Goal: Transaction & Acquisition: Purchase product/service

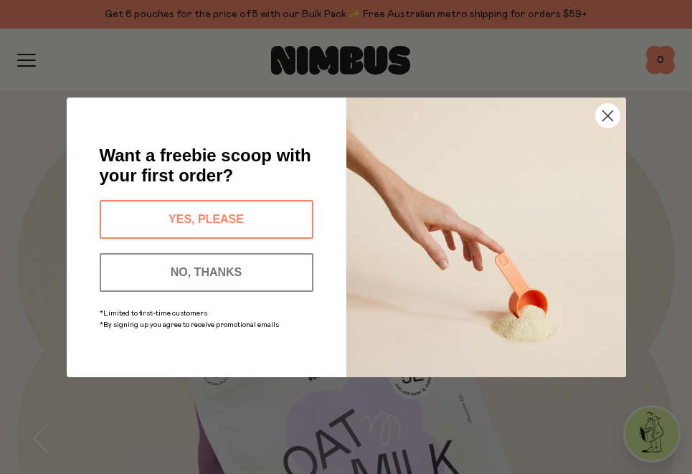
click at [145, 214] on button "YES, PLEASE" at bounding box center [207, 219] width 214 height 39
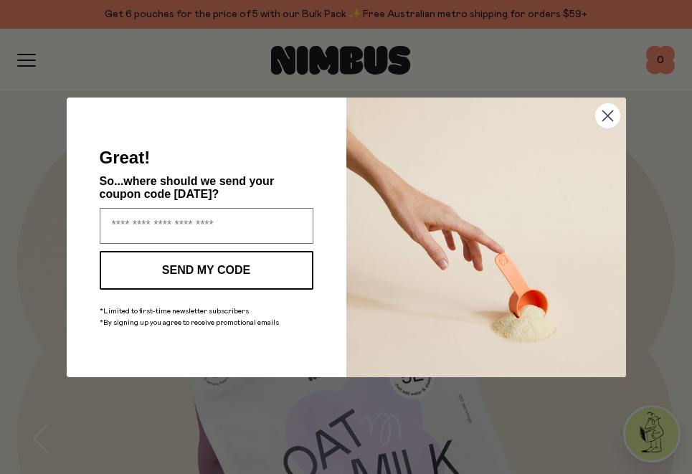
type input "**********"
click at [274, 273] on button "SEND MY CODE" at bounding box center [207, 270] width 214 height 39
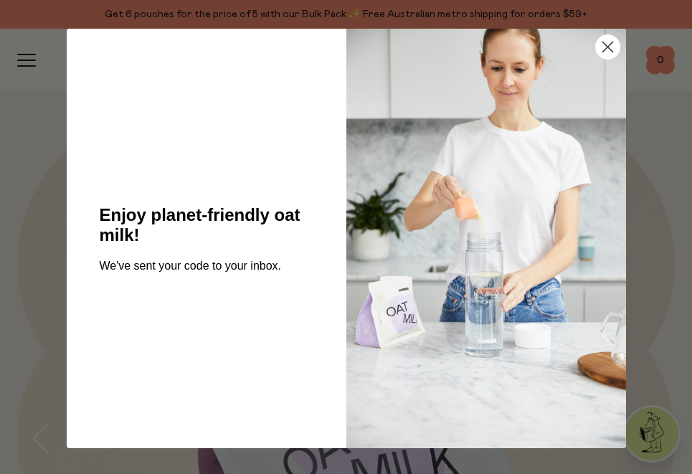
click at [596, 42] on icon "Close dialog" at bounding box center [608, 46] width 25 height 25
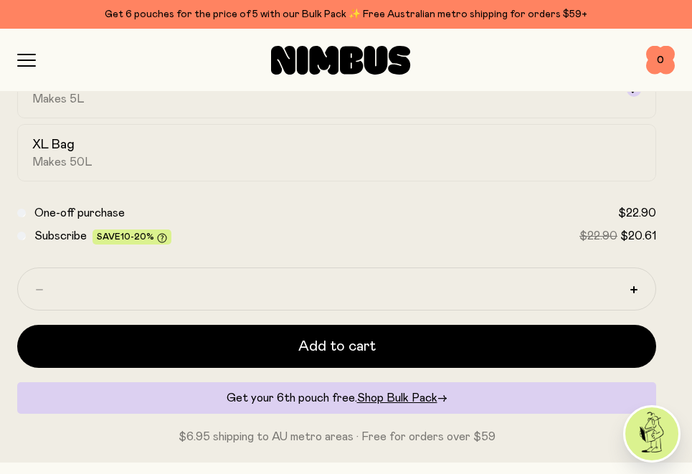
scroll to position [951, 0]
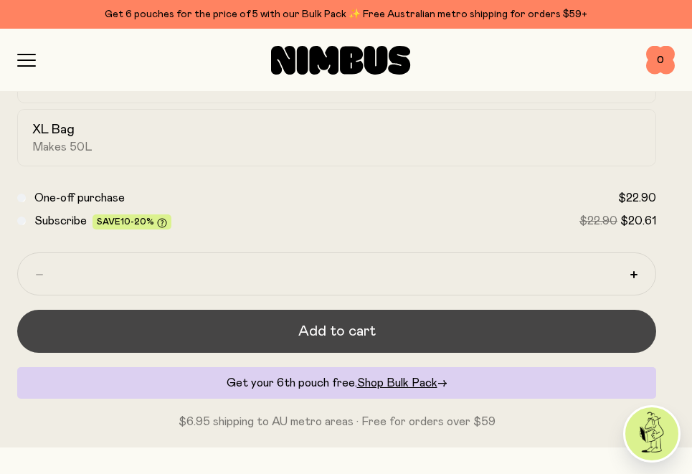
click at [349, 331] on span "Add to cart" at bounding box center [336, 331] width 77 height 20
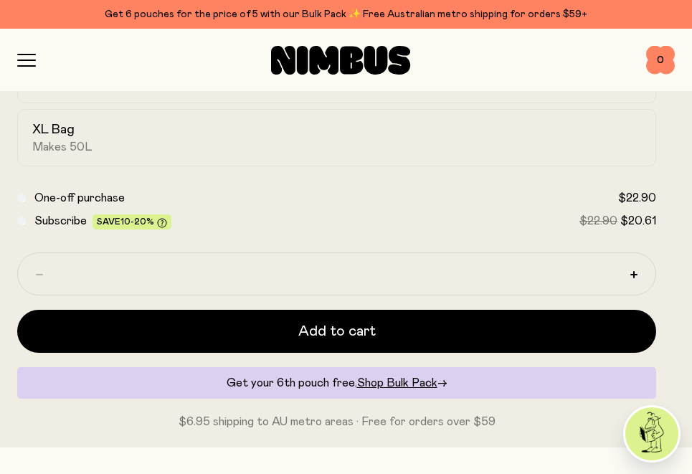
click at [30, 55] on icon "button" at bounding box center [26, 60] width 19 height 13
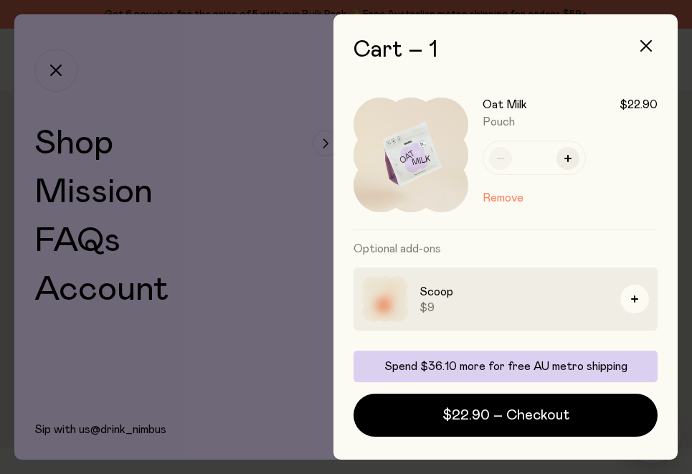
scroll to position [0, 0]
click at [107, 149] on div at bounding box center [346, 237] width 692 height 474
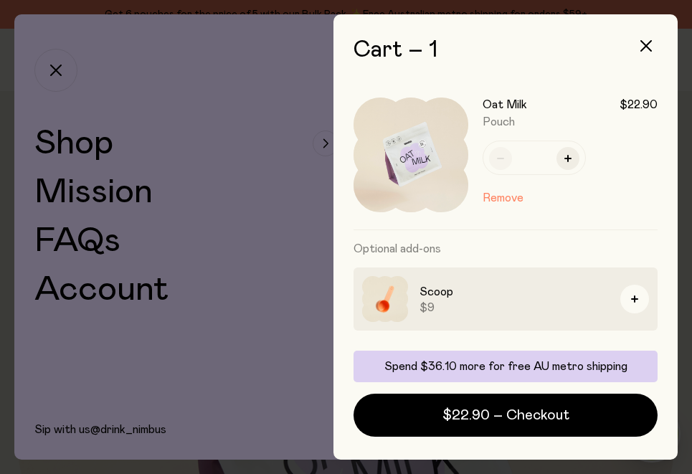
scroll to position [951, 0]
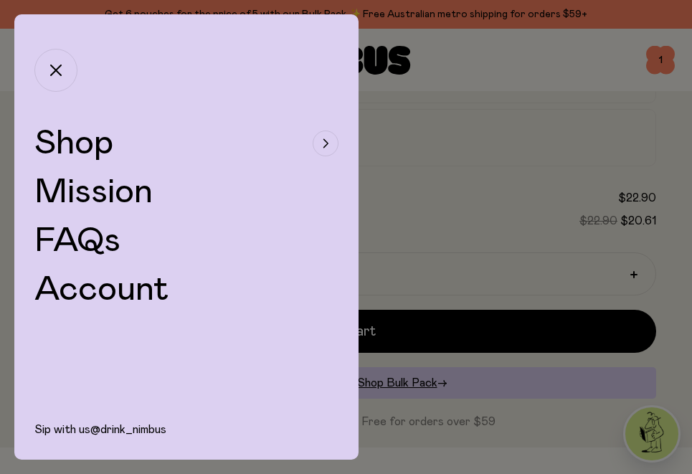
click at [132, 149] on button "Shop" at bounding box center [186, 143] width 304 height 34
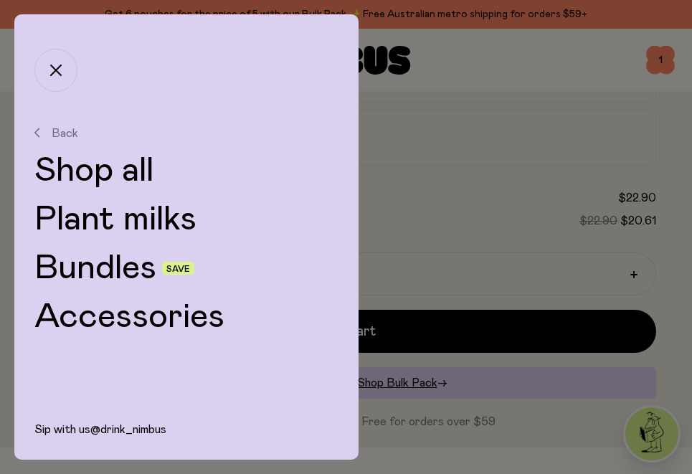
click at [123, 257] on link "Bundles" at bounding box center [95, 268] width 122 height 34
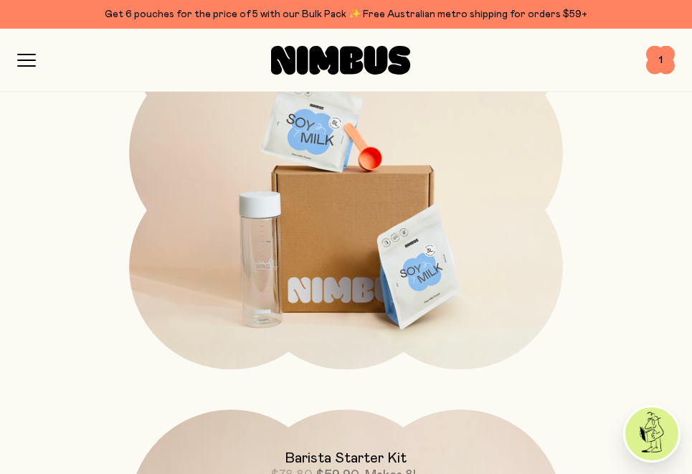
scroll to position [827, 0]
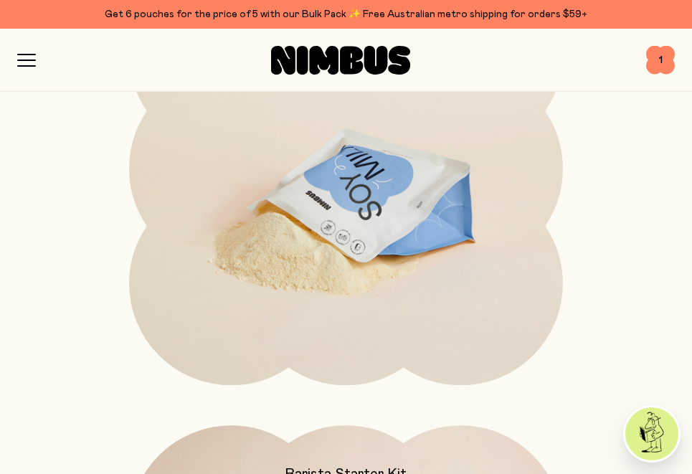
click at [300, 280] on img at bounding box center [346, 206] width 434 height 509
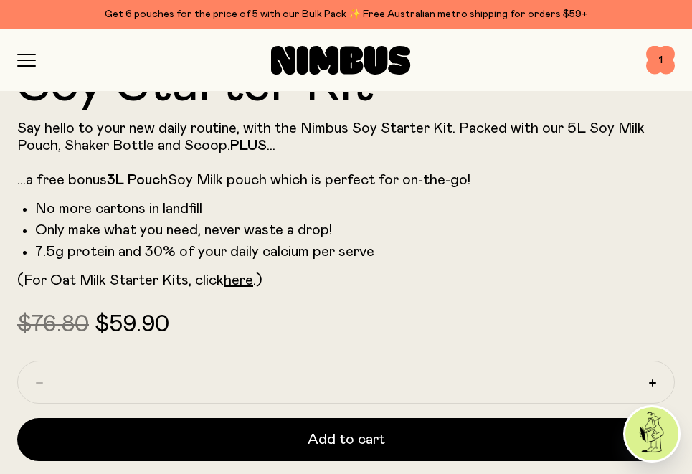
scroll to position [766, 0]
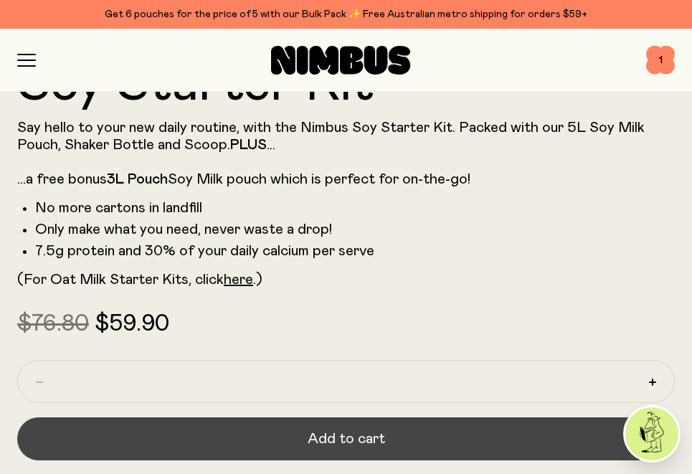
click at [322, 433] on span "Add to cart" at bounding box center [346, 439] width 77 height 20
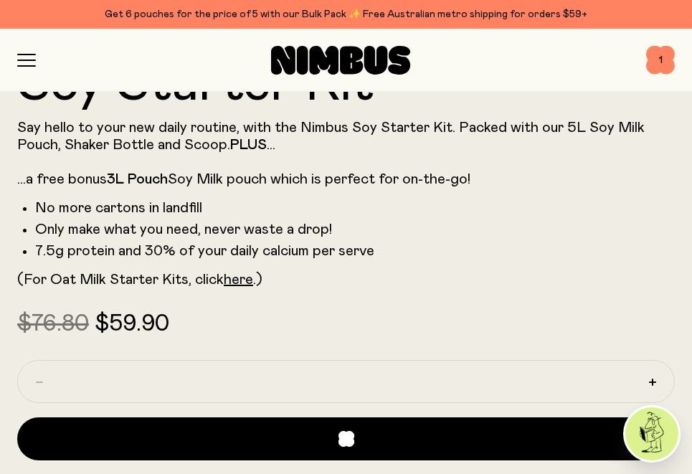
scroll to position [0, 0]
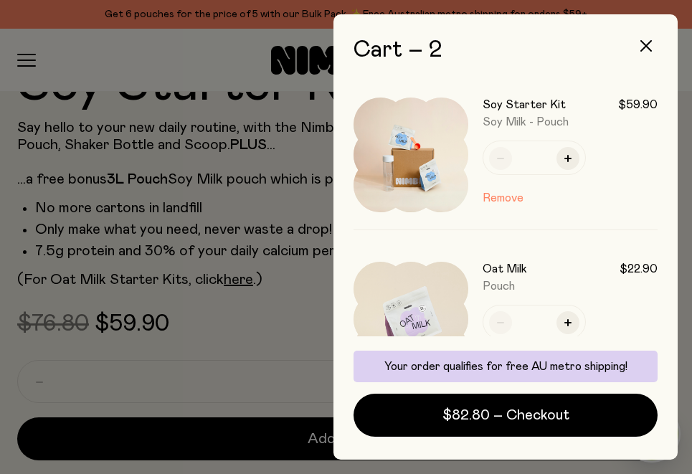
click at [276, 302] on div at bounding box center [346, 237] width 692 height 474
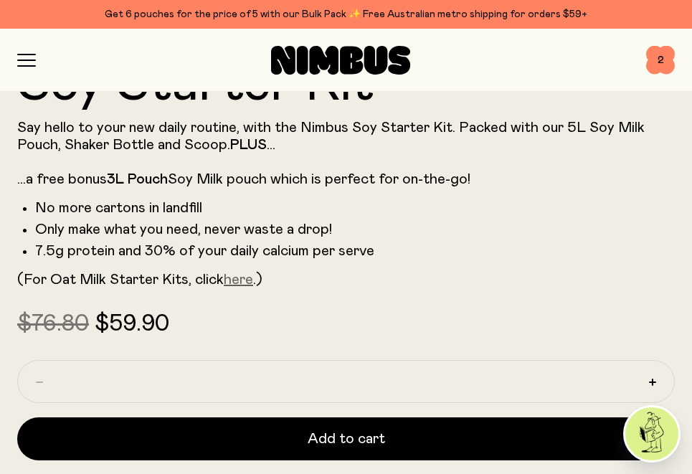
click at [242, 284] on link "here" at bounding box center [238, 280] width 29 height 14
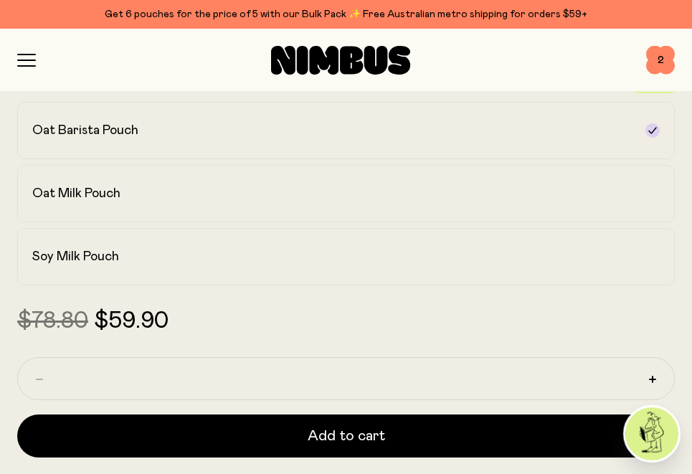
scroll to position [1004, 0]
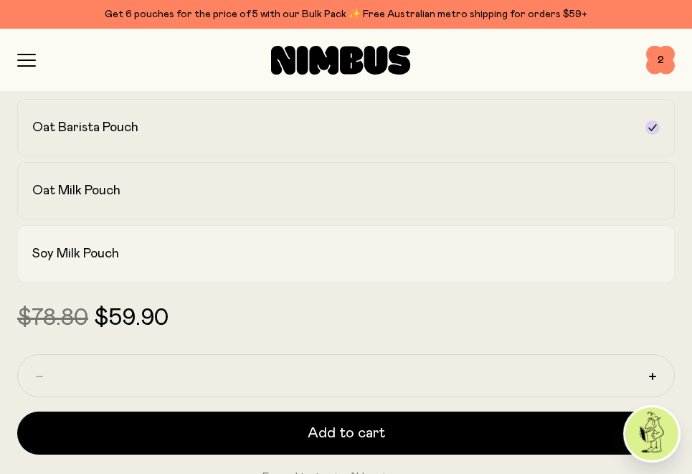
click at [270, 229] on label "Soy Milk Pouch" at bounding box center [346, 253] width 658 height 57
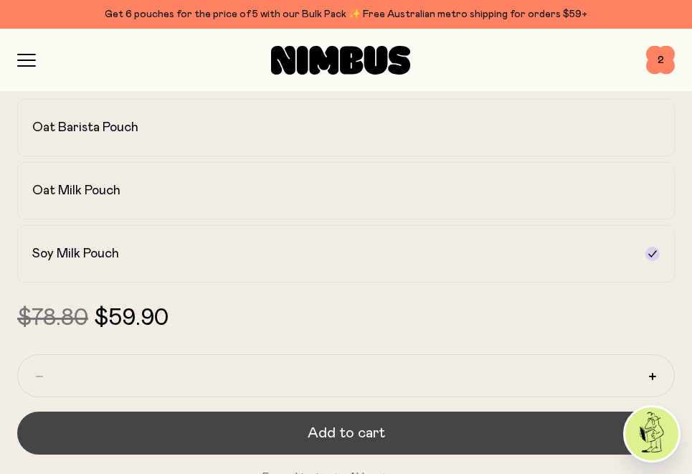
click at [327, 425] on span "Add to cart" at bounding box center [346, 433] width 77 height 20
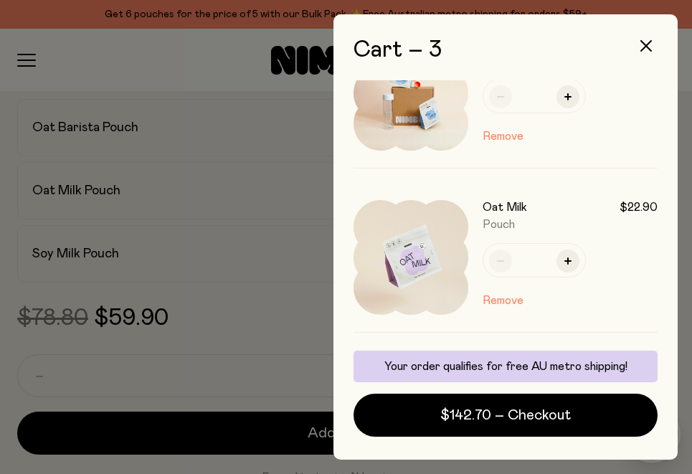
scroll to position [228, 0]
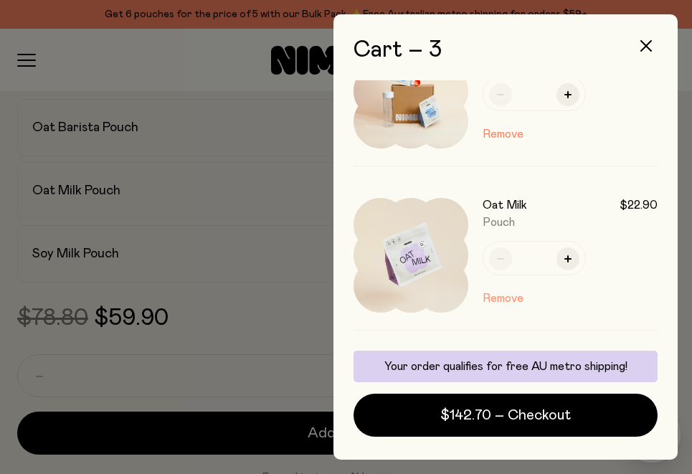
click at [514, 297] on button "Remove" at bounding box center [503, 298] width 41 height 17
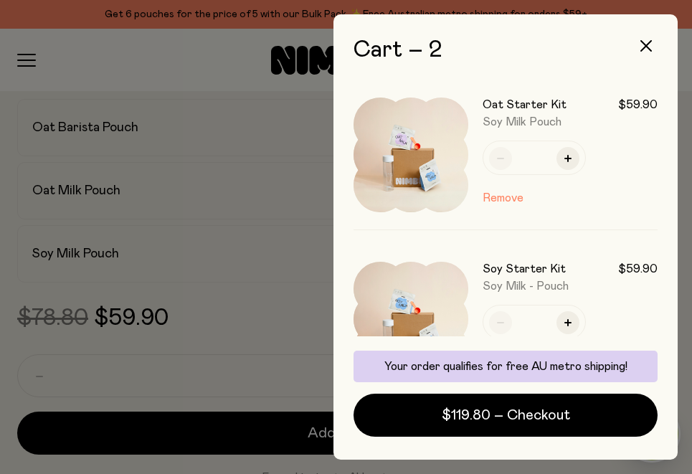
scroll to position [0, 0]
click at [641, 48] on button "button" at bounding box center [646, 46] width 34 height 34
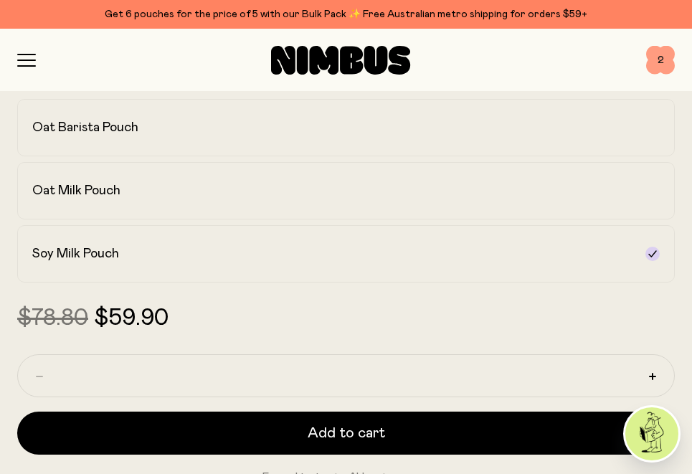
click at [654, 64] on span "2" at bounding box center [660, 60] width 29 height 29
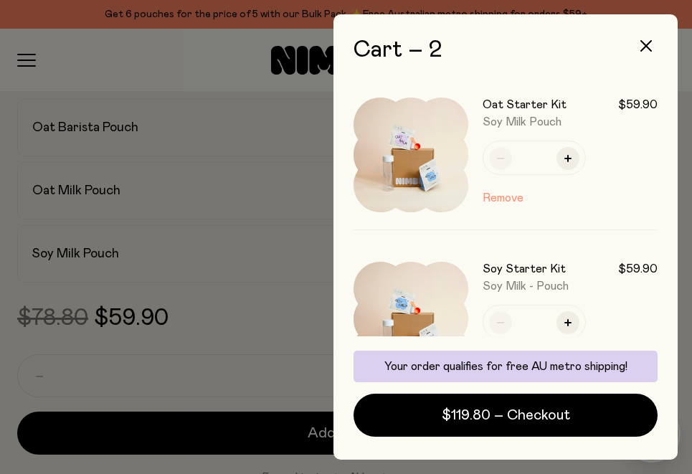
click at [493, 194] on button "Remove" at bounding box center [503, 197] width 41 height 17
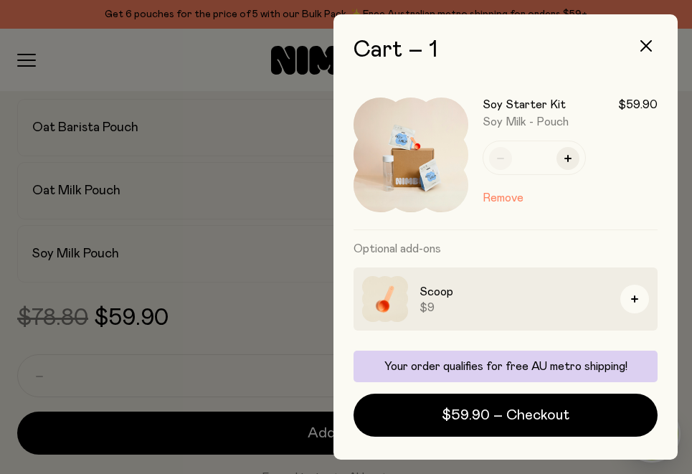
click at [505, 186] on div "Soy Starter Kit $59.90 Soy Milk - Pouch * Remove" at bounding box center [570, 155] width 175 height 115
click at [505, 192] on button "Remove" at bounding box center [503, 197] width 41 height 17
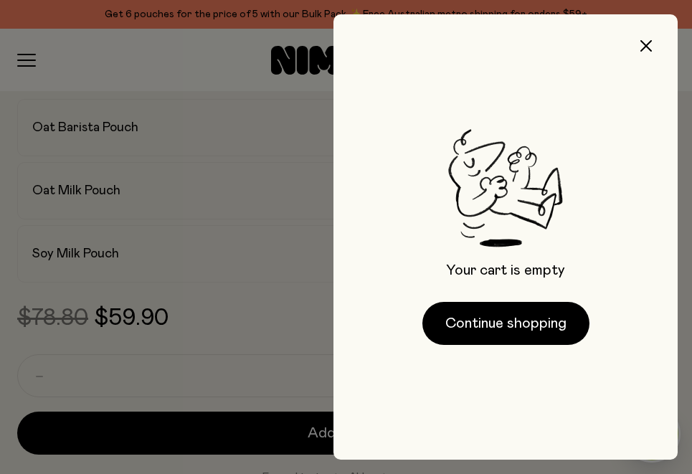
click at [303, 187] on div at bounding box center [346, 237] width 692 height 474
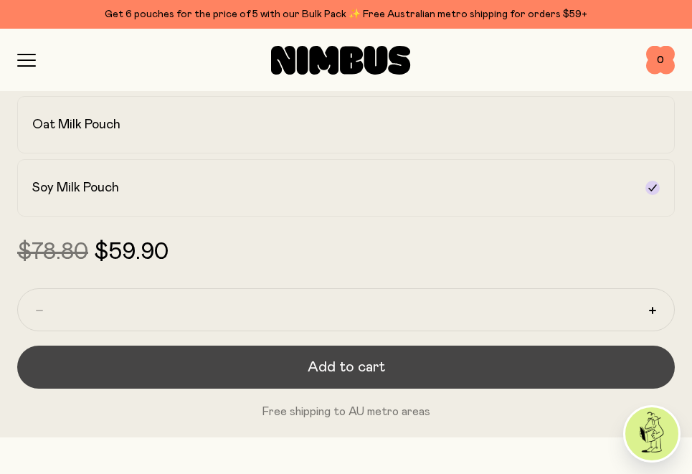
scroll to position [1070, 0]
click at [245, 370] on button "Add to cart" at bounding box center [346, 367] width 658 height 43
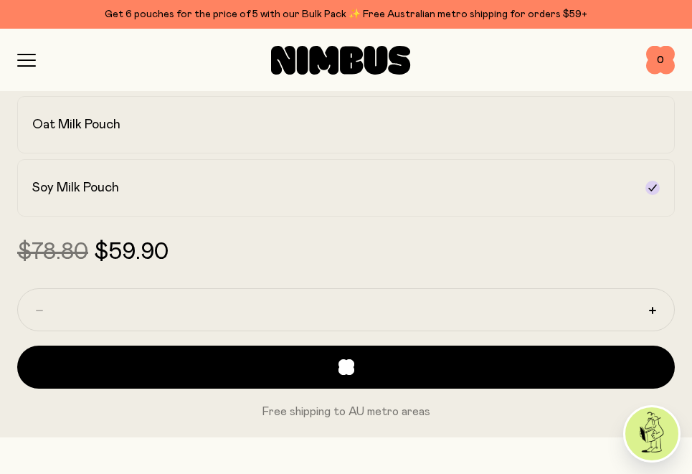
scroll to position [0, 0]
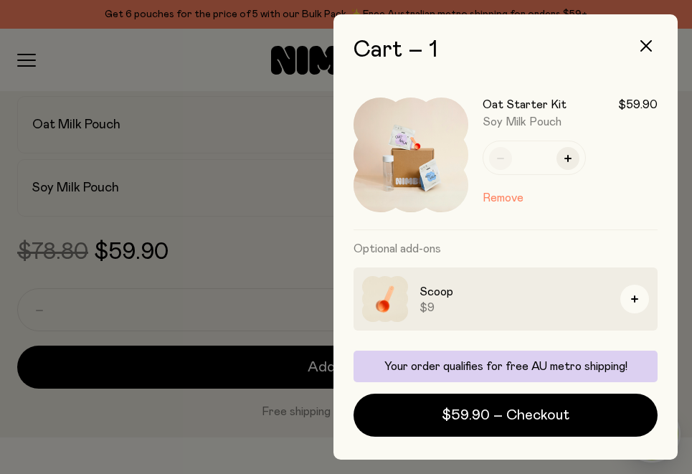
click at [182, 454] on div at bounding box center [346, 237] width 692 height 474
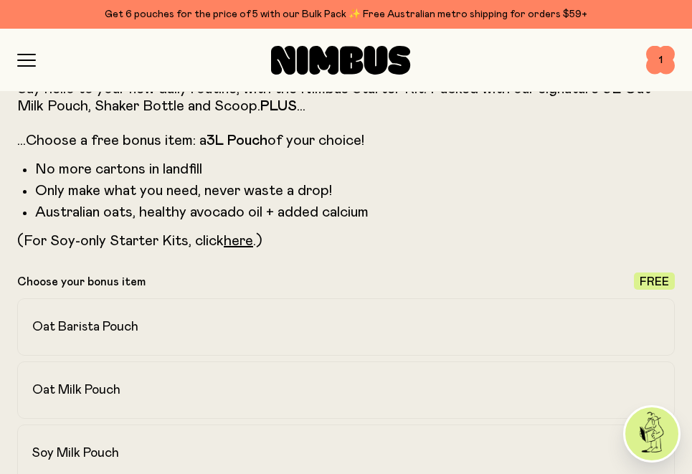
scroll to position [803, 0]
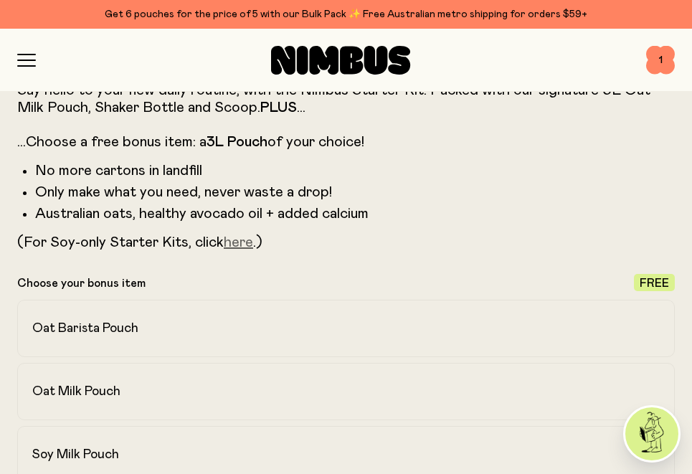
click at [246, 245] on link "here" at bounding box center [238, 242] width 29 height 14
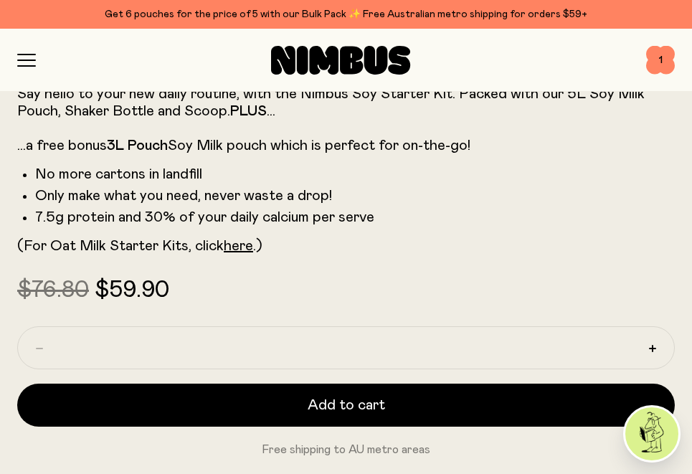
scroll to position [799, 0]
click at [659, 60] on span "1" at bounding box center [660, 60] width 29 height 29
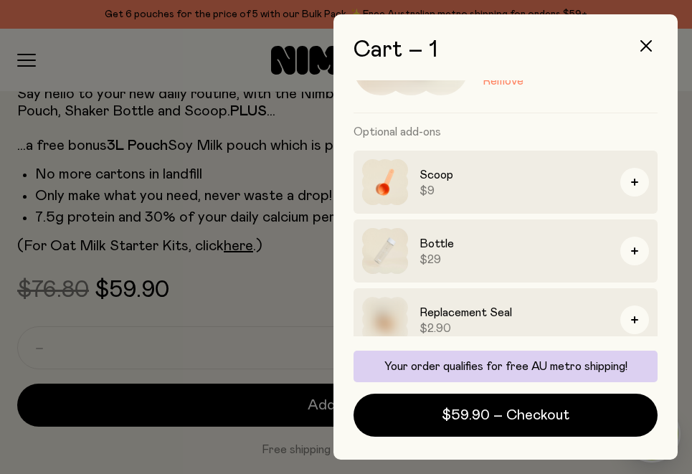
scroll to position [121, 0]
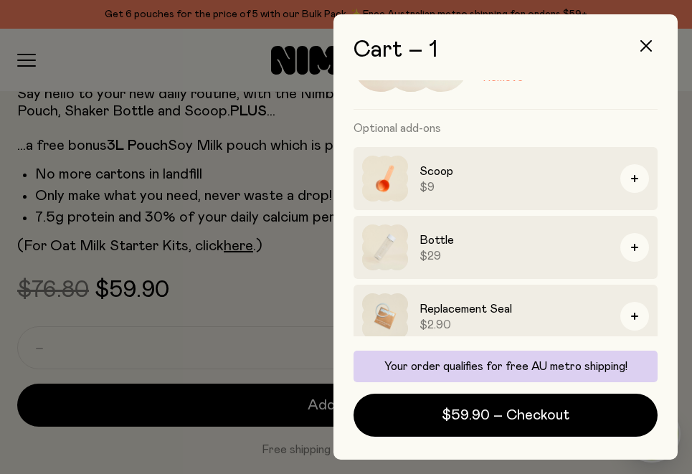
click at [400, 311] on img at bounding box center [385, 316] width 46 height 46
click at [441, 313] on h3 "Replacement Seal" at bounding box center [514, 309] width 189 height 17
click at [374, 317] on img at bounding box center [385, 316] width 46 height 46
click at [438, 313] on h3 "Replacement Seal" at bounding box center [514, 309] width 189 height 17
click at [631, 248] on button "button" at bounding box center [635, 247] width 29 height 29
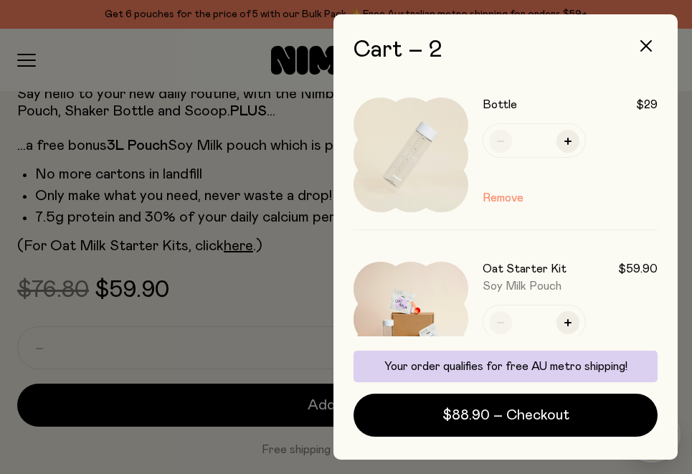
scroll to position [0, 0]
click at [220, 213] on div at bounding box center [346, 237] width 692 height 474
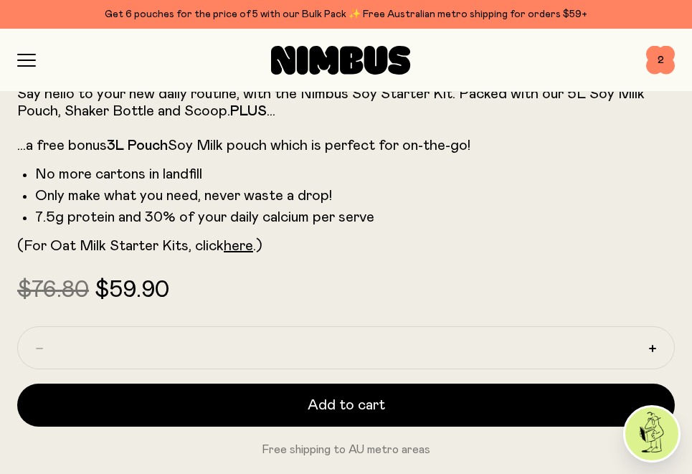
click at [17, 60] on div "Shop Mission FAQs Log In 2 2" at bounding box center [346, 60] width 692 height 63
click at [32, 59] on icon "button" at bounding box center [26, 60] width 19 height 13
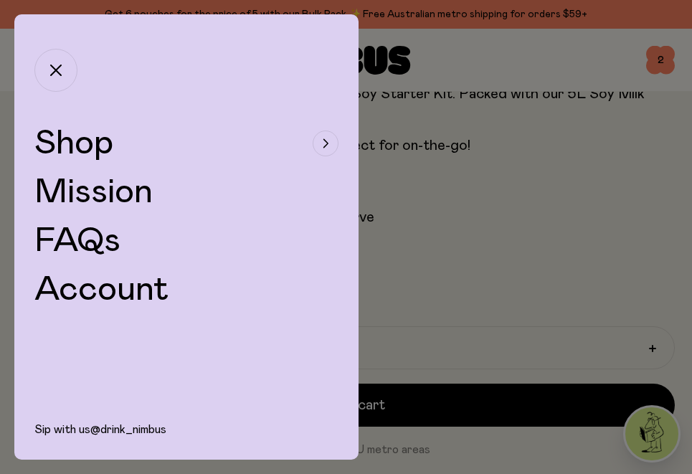
click at [95, 145] on span "Shop" at bounding box center [73, 143] width 79 height 34
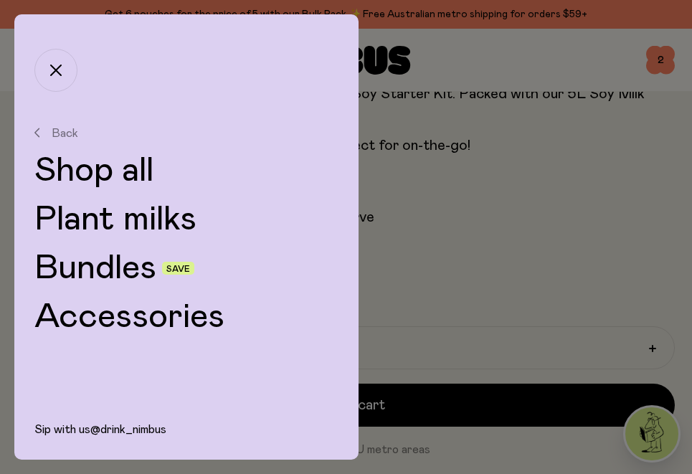
click at [130, 325] on link "Accessories" at bounding box center [186, 317] width 304 height 34
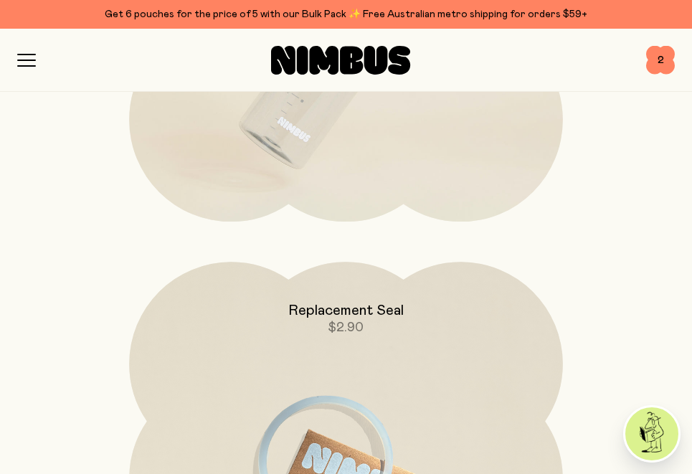
scroll to position [924, 0]
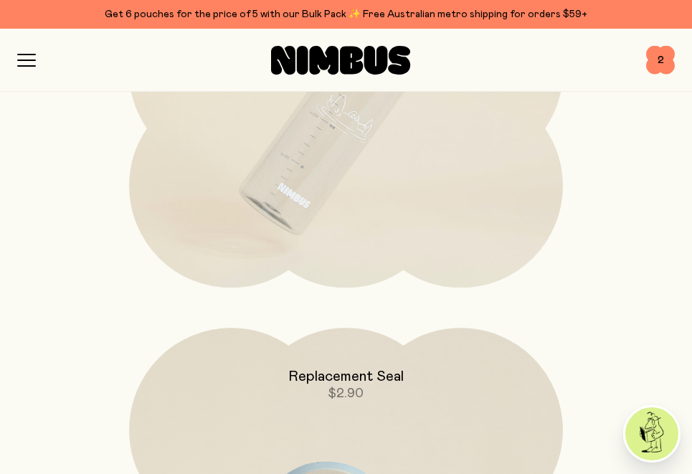
click at [29, 62] on icon "button" at bounding box center [26, 60] width 19 height 13
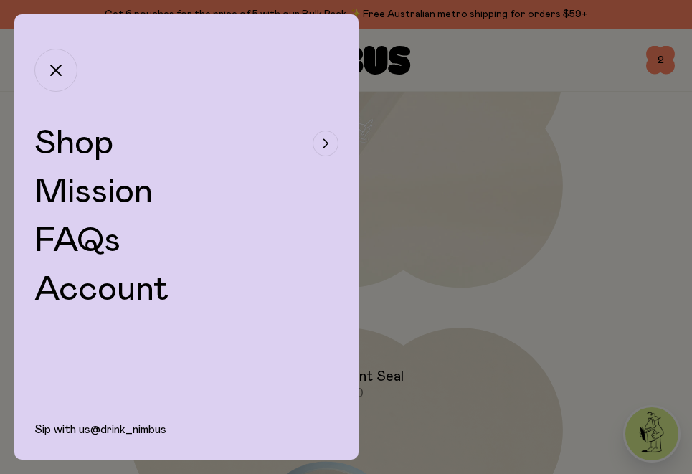
click at [89, 144] on span "Shop" at bounding box center [73, 143] width 79 height 34
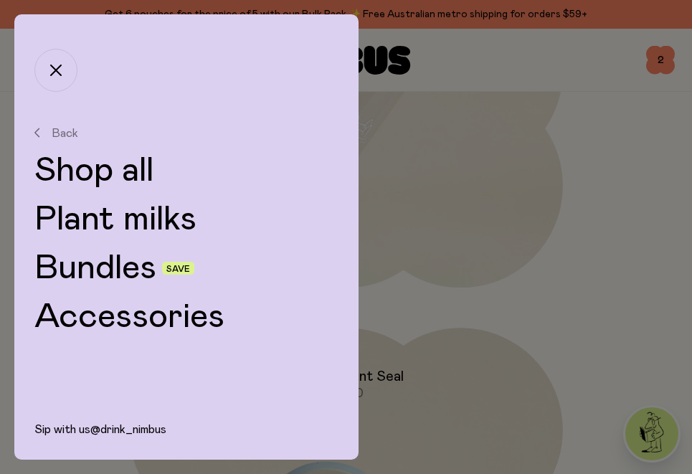
click at [112, 176] on link "Shop all" at bounding box center [186, 171] width 304 height 34
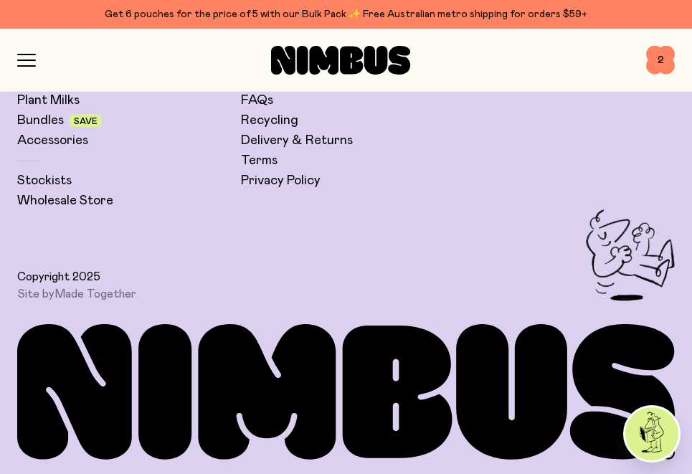
scroll to position [7466, 0]
click at [654, 66] on span "2" at bounding box center [660, 60] width 29 height 29
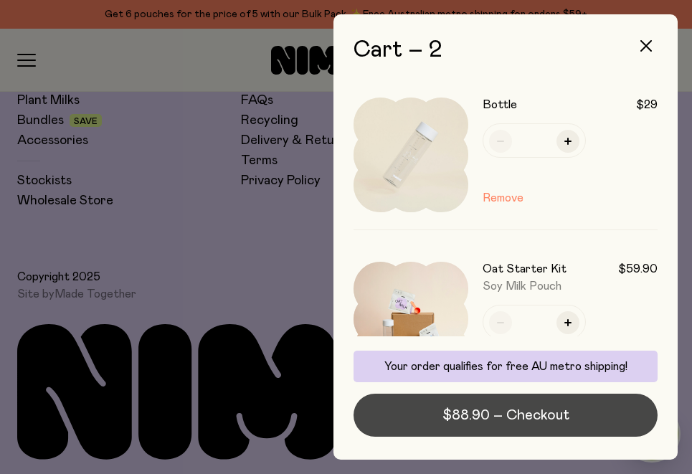
click at [494, 412] on span "$88.90 – Checkout" at bounding box center [506, 415] width 127 height 20
